Goal: Find specific page/section: Find specific page/section

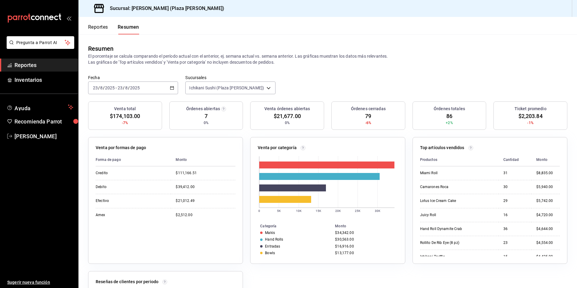
click at [104, 27] on button "Reportes" at bounding box center [98, 29] width 20 height 10
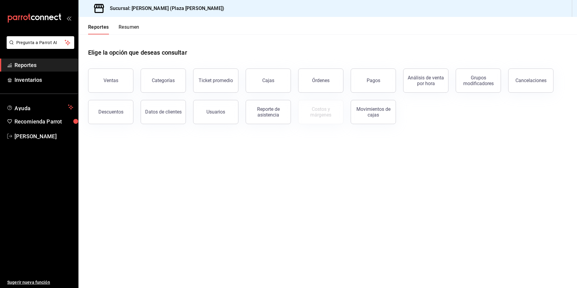
click at [130, 29] on button "Resumen" at bounding box center [129, 29] width 21 height 10
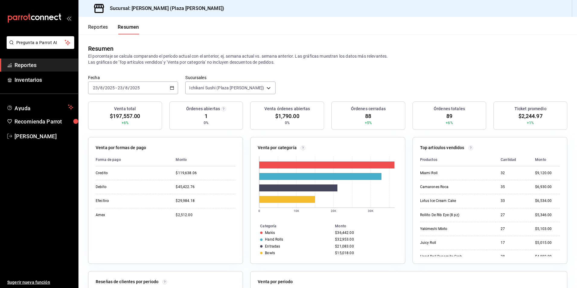
click at [104, 28] on button "Reportes" at bounding box center [98, 29] width 20 height 10
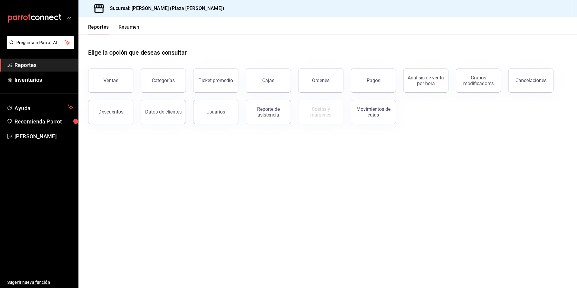
click at [122, 29] on button "Resumen" at bounding box center [129, 29] width 21 height 10
